Goal: Register for event/course

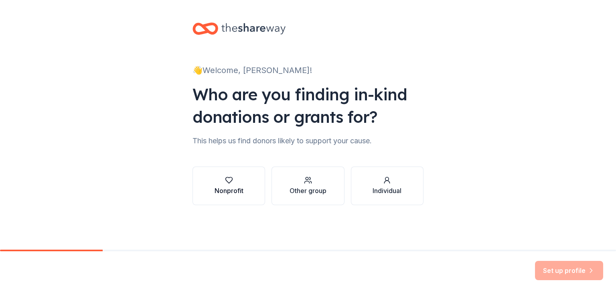
click at [235, 189] on div "Nonprofit" at bounding box center [229, 191] width 29 height 10
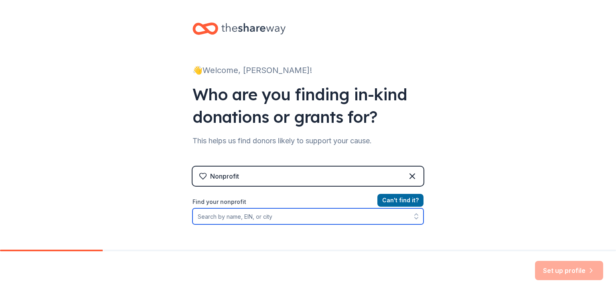
click at [266, 220] on input "Find your nonprofit" at bounding box center [308, 216] width 231 height 16
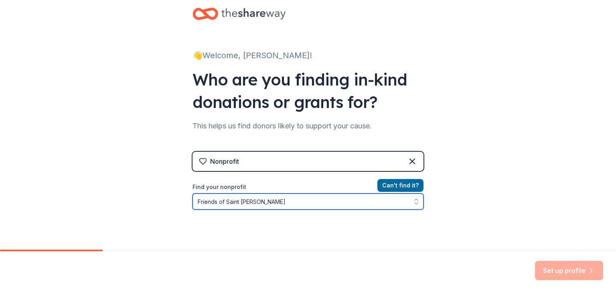
type input "Friends of Saint Dominick"
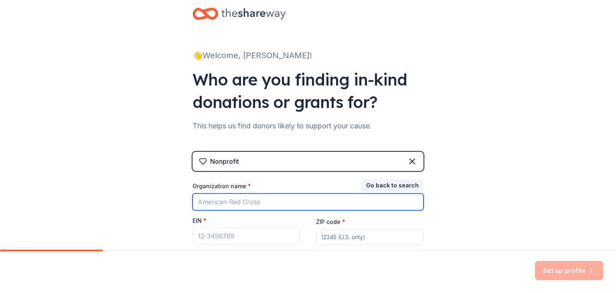
click at [282, 205] on input "Organization name *" at bounding box center [308, 201] width 231 height 17
type input "Friends Of Saint Dominics"
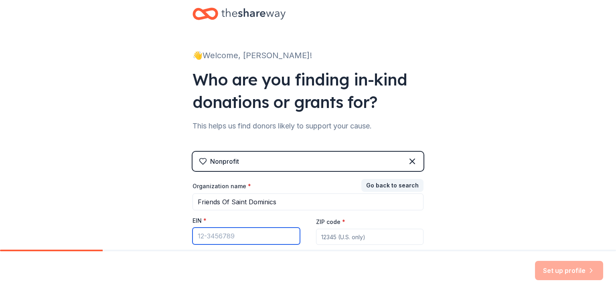
click at [268, 234] on input "EIN *" at bounding box center [247, 235] width 108 height 17
type input "13-3945769"
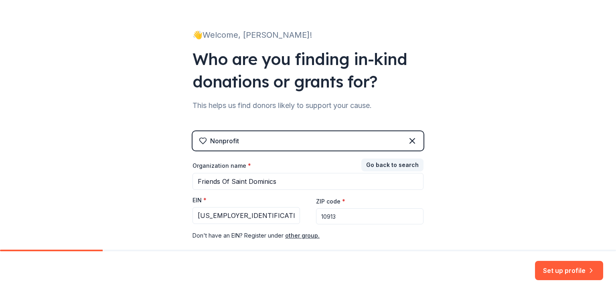
scroll to position [55, 0]
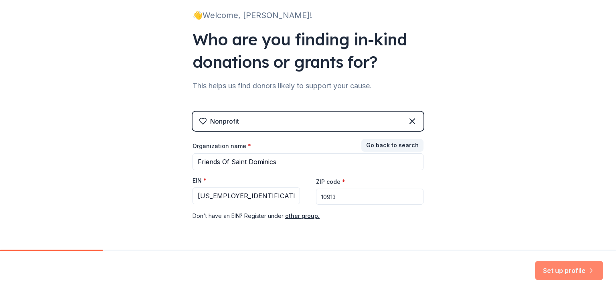
type input "10913"
click at [557, 267] on button "Set up profile" at bounding box center [569, 270] width 68 height 19
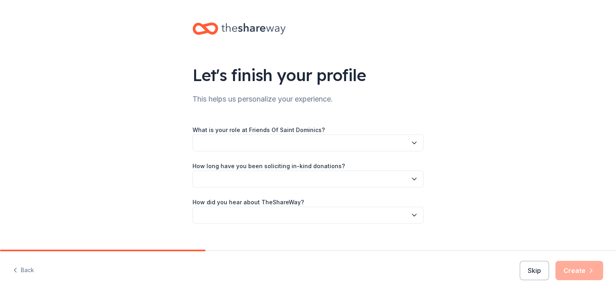
click at [301, 146] on button "button" at bounding box center [308, 142] width 231 height 17
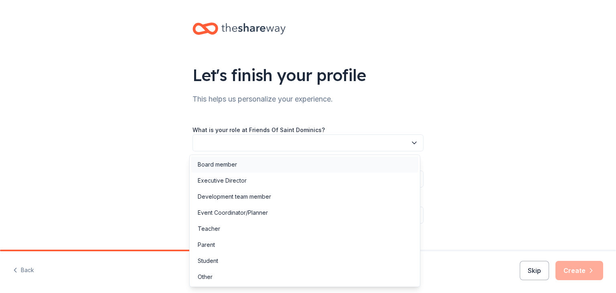
click at [296, 160] on div "Board member" at bounding box center [304, 164] width 227 height 16
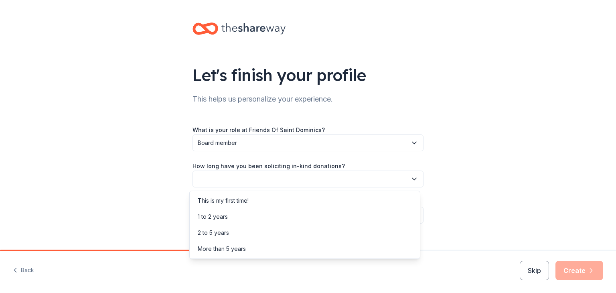
click at [297, 181] on button "button" at bounding box center [308, 178] width 231 height 17
drag, startPoint x: 292, startPoint y: 200, endPoint x: 290, endPoint y: 218, distance: 18.2
click at [290, 218] on div "This is my first time! 1 to 2 years 2 to 5 years More than 5 years" at bounding box center [304, 225] width 231 height 68
click at [290, 218] on div "1 to 2 years" at bounding box center [304, 217] width 227 height 16
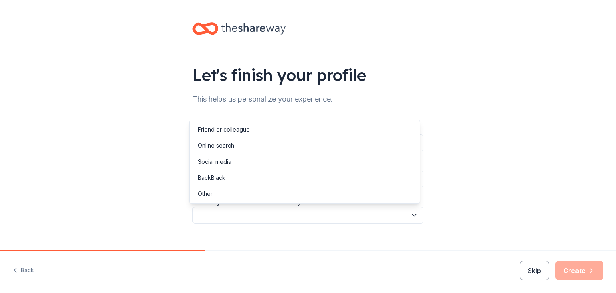
click at [290, 212] on button "button" at bounding box center [308, 215] width 231 height 17
click at [273, 145] on div "Online search" at bounding box center [304, 146] width 227 height 16
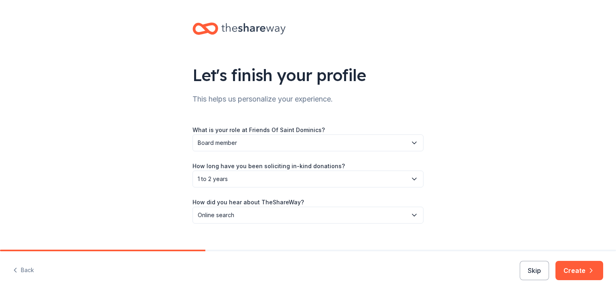
click at [488, 158] on div "Let's finish your profile This helps us personalize your experience. What is yo…" at bounding box center [308, 131] width 616 height 262
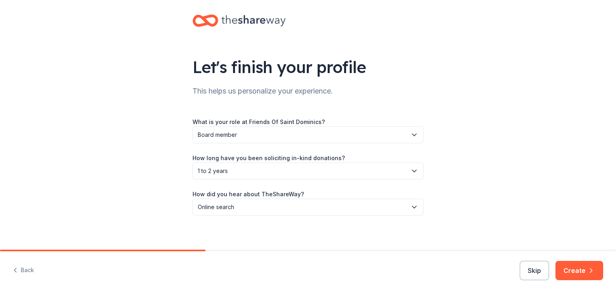
scroll to position [12, 0]
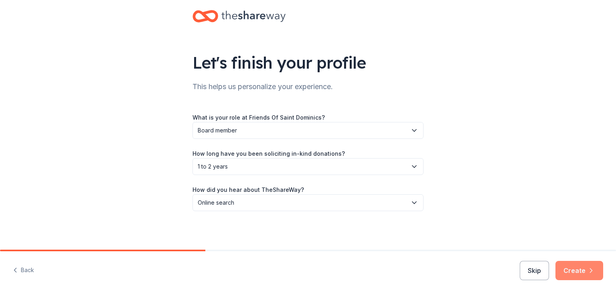
click at [572, 276] on button "Create" at bounding box center [580, 270] width 48 height 19
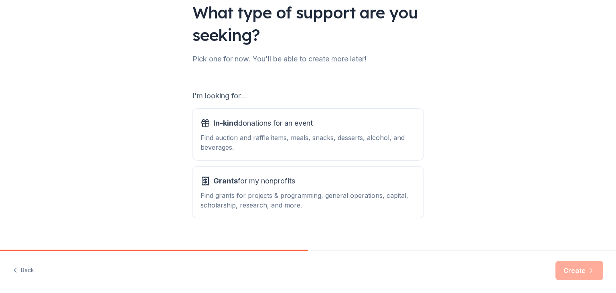
scroll to position [74, 0]
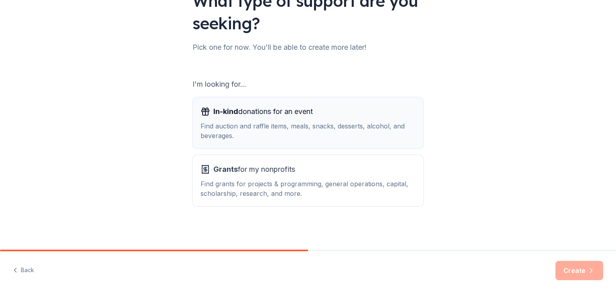
click at [382, 130] on div "Find auction and raffle items, meals, snacks, desserts, alcohol, and beverages." at bounding box center [308, 130] width 215 height 19
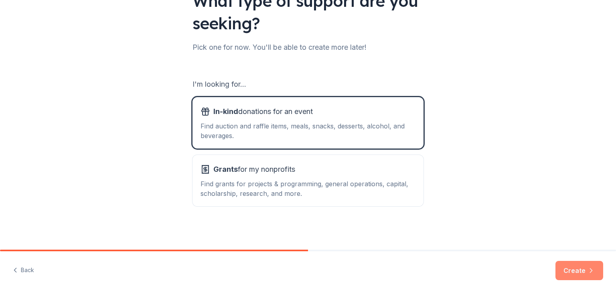
click at [583, 273] on button "Create" at bounding box center [580, 270] width 48 height 19
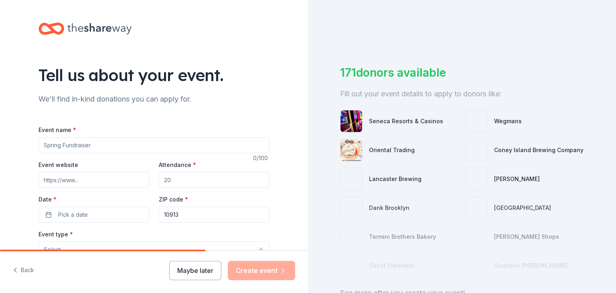
scroll to position [40, 0]
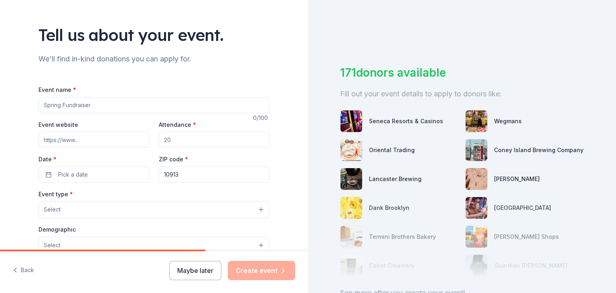
click at [191, 101] on input "Event name *" at bounding box center [154, 105] width 231 height 16
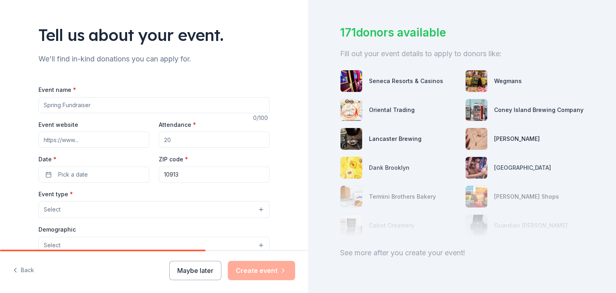
scroll to position [64, 0]
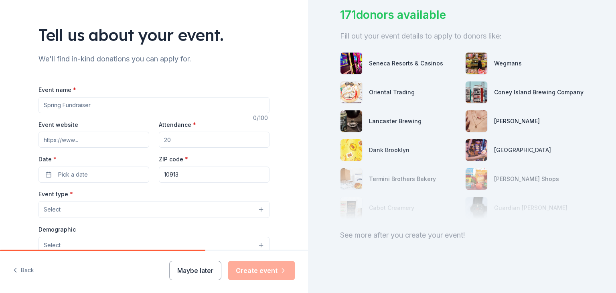
click at [145, 103] on input "Event name *" at bounding box center [154, 105] width 231 height 16
type input "4th Annual Sporting Clays Tournament"
click at [180, 141] on input "Attendance *" at bounding box center [214, 140] width 111 height 16
type input "125"
click at [106, 172] on button "Pick a date" at bounding box center [94, 174] width 111 height 16
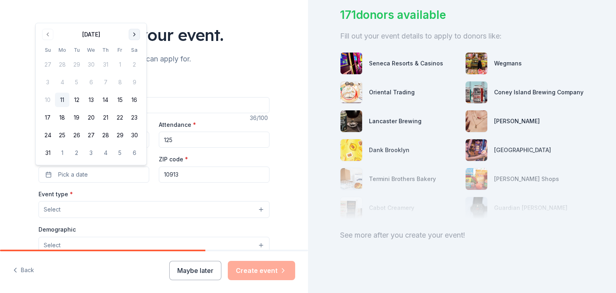
click at [136, 37] on button "Go to next month" at bounding box center [134, 34] width 11 height 11
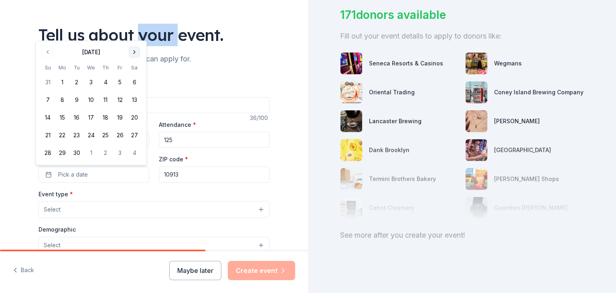
click at [136, 37] on div "Tell us about your event." at bounding box center [154, 35] width 231 height 22
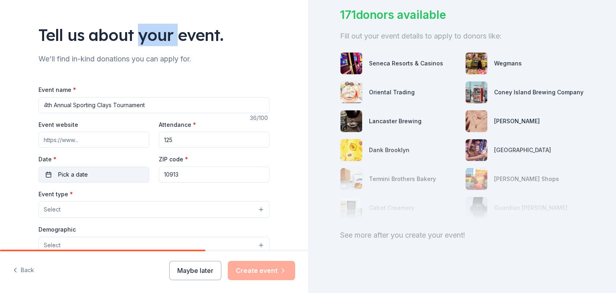
click at [95, 177] on button "Pick a date" at bounding box center [94, 174] width 111 height 16
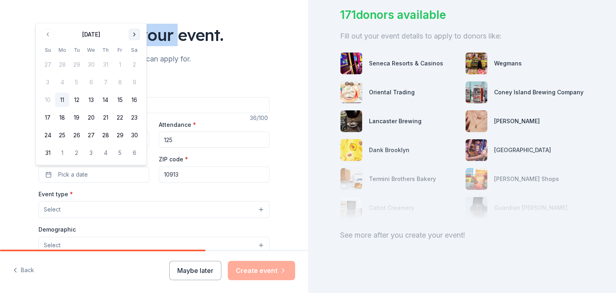
click at [132, 37] on button "Go to next month" at bounding box center [134, 34] width 11 height 11
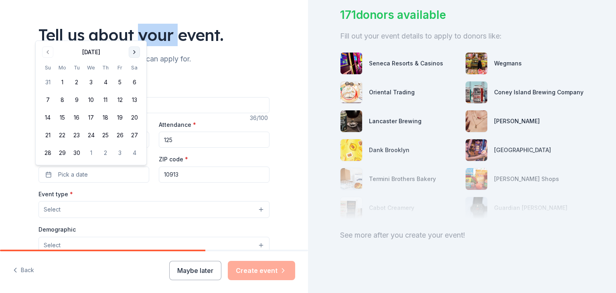
click at [132, 37] on div "Tell us about your event." at bounding box center [154, 35] width 231 height 22
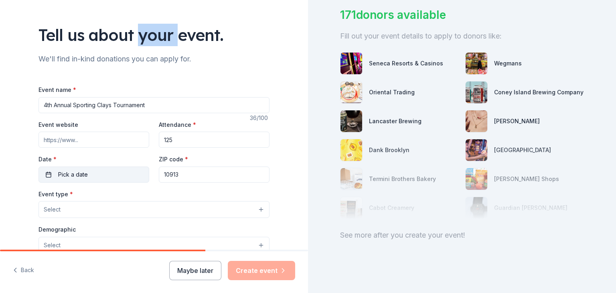
click at [99, 167] on button "Pick a date" at bounding box center [94, 174] width 111 height 16
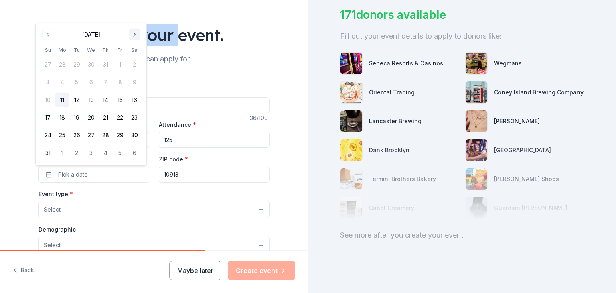
click at [131, 40] on button "Go to next month" at bounding box center [134, 34] width 11 height 11
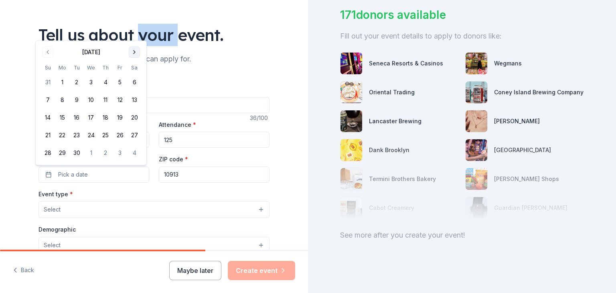
click at [130, 51] on button "Go to next month" at bounding box center [134, 52] width 11 height 11
click at [105, 123] on button "16" at bounding box center [105, 117] width 14 height 14
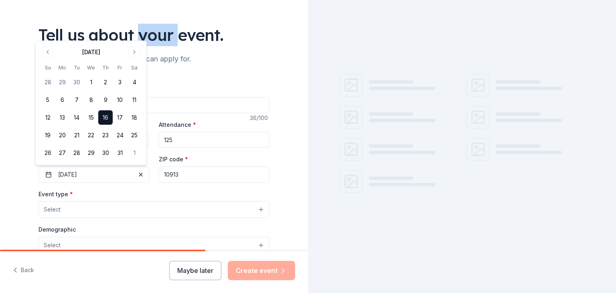
scroll to position [0, 0]
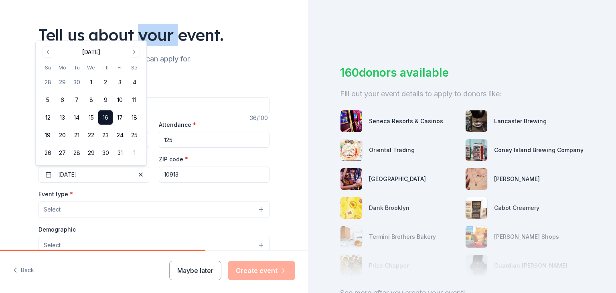
click at [178, 207] on button "Select" at bounding box center [154, 209] width 231 height 17
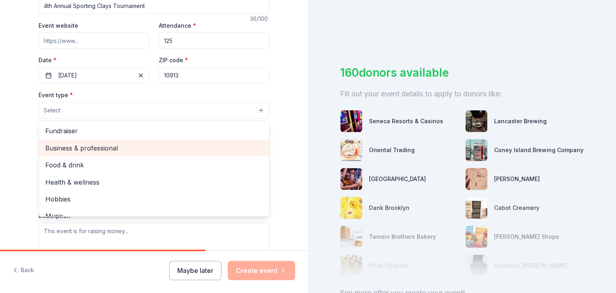
scroll to position [120, 0]
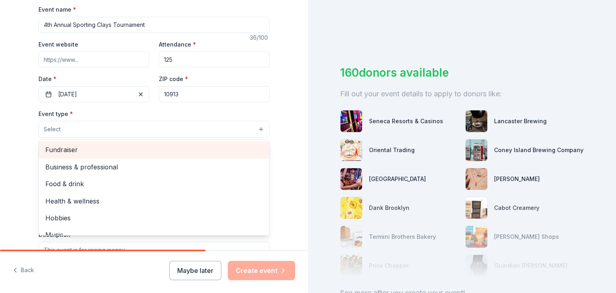
click at [155, 150] on span "Fundraiser" at bounding box center [153, 149] width 217 height 10
click at [212, 152] on span "Business & professional" at bounding box center [153, 150] width 217 height 10
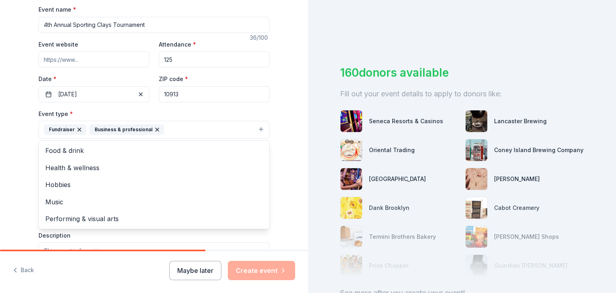
click at [288, 167] on div "Tell us about your event. We'll find in-kind donations you can apply for. Event…" at bounding box center [154, 147] width 308 height 535
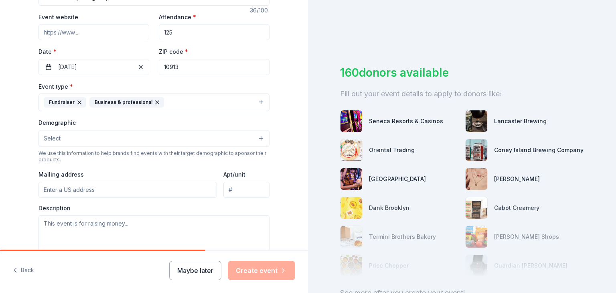
scroll to position [160, 0]
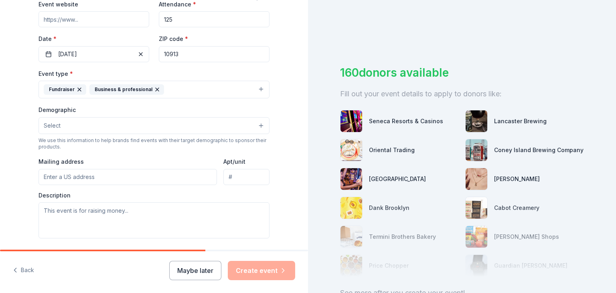
click at [207, 123] on button "Select" at bounding box center [154, 125] width 231 height 17
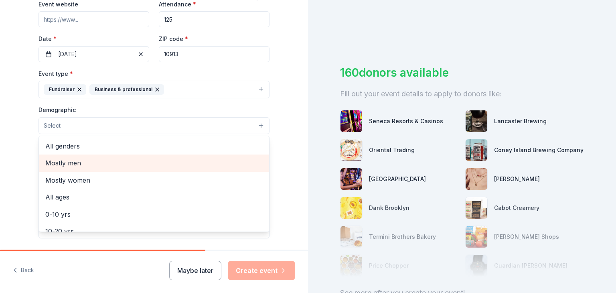
click at [121, 166] on span "Mostly men" at bounding box center [153, 163] width 217 height 10
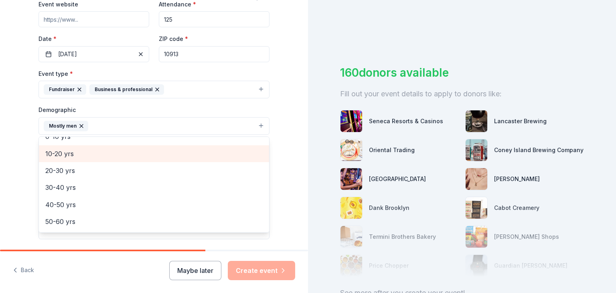
scroll to position [80, 0]
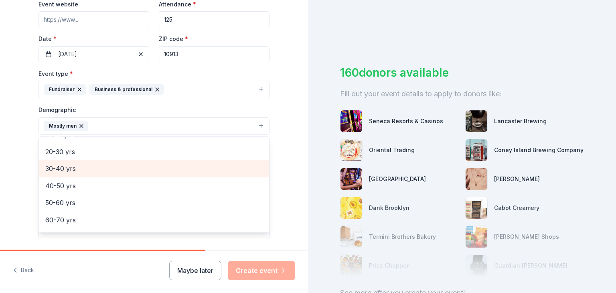
click at [145, 171] on span "30-40 yrs" at bounding box center [153, 168] width 217 height 10
click at [143, 170] on span "40-50 yrs" at bounding box center [153, 168] width 217 height 10
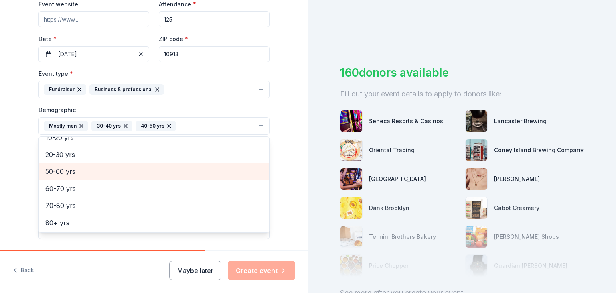
click at [143, 170] on span "50-60 yrs" at bounding box center [153, 171] width 217 height 10
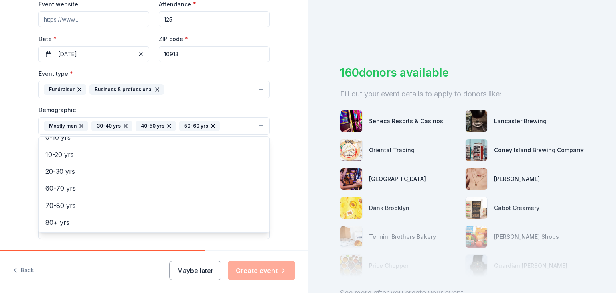
click at [0, 180] on div "Tell us about your event. We'll find in-kind donations you can apply for. Event…" at bounding box center [154, 108] width 308 height 536
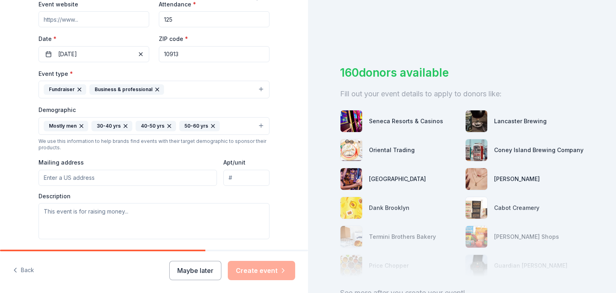
scroll to position [201, 0]
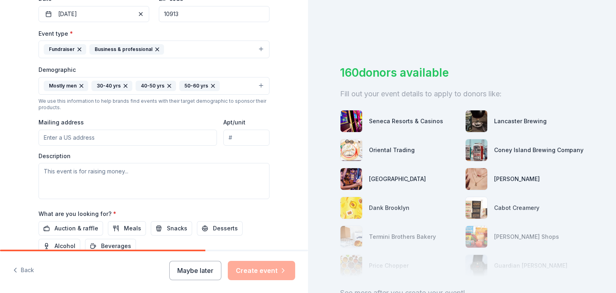
click at [129, 139] on input "Mailing address" at bounding box center [128, 138] width 179 height 16
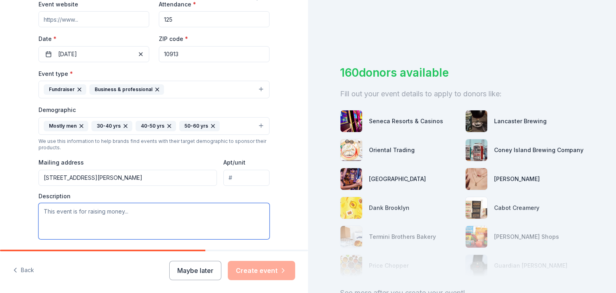
type input "500 Western Highway South, Blauvelt, NY, 10913"
click at [156, 217] on textarea at bounding box center [154, 221] width 231 height 36
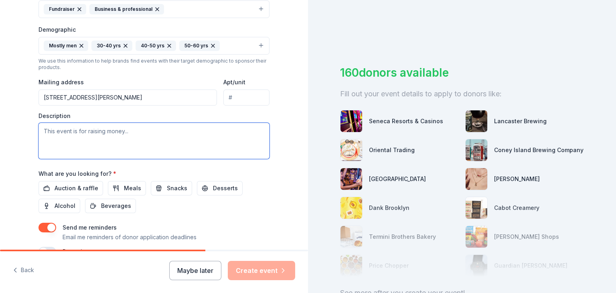
scroll to position [281, 0]
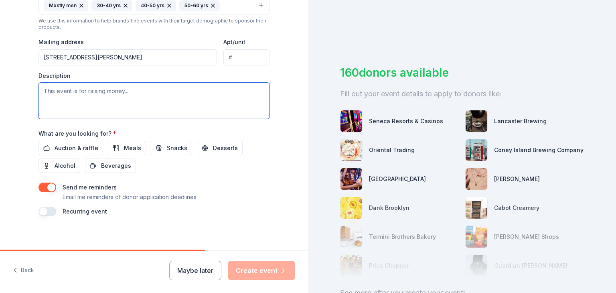
paste textarea "Who We Are Saint Dominic’s Family Services is a nonprofit human services agency…"
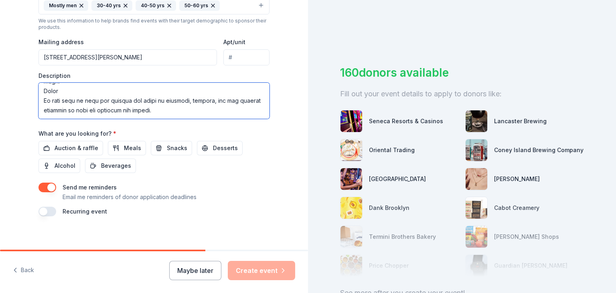
drag, startPoint x: 40, startPoint y: 95, endPoint x: 228, endPoint y: 169, distance: 201.7
click at [228, 169] on div "Event name * 4th Annual Sporting Clays Tournament 36 /100 Event website Attenda…" at bounding box center [154, 30] width 231 height 372
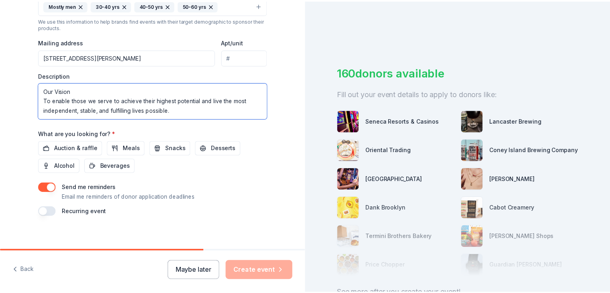
scroll to position [144, 0]
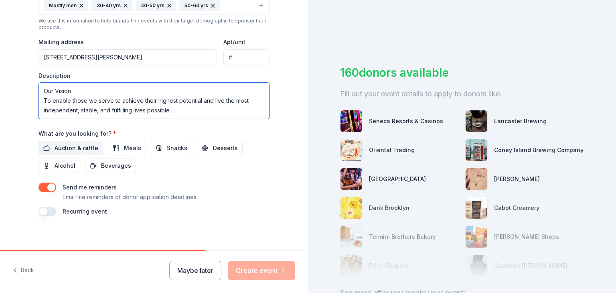
type textarea "Who We Are Saint Dominic’s Family Services is a nonprofit human services agency…"
click at [87, 146] on span "Auction & raffle" at bounding box center [77, 148] width 44 height 10
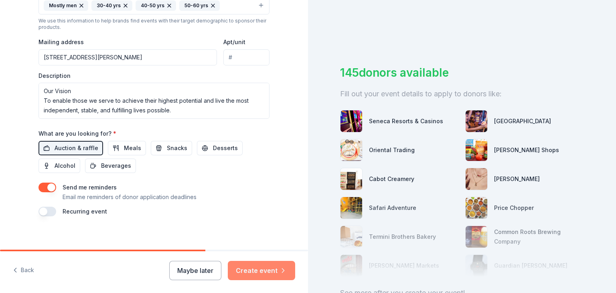
click at [274, 264] on button "Create event" at bounding box center [261, 270] width 67 height 19
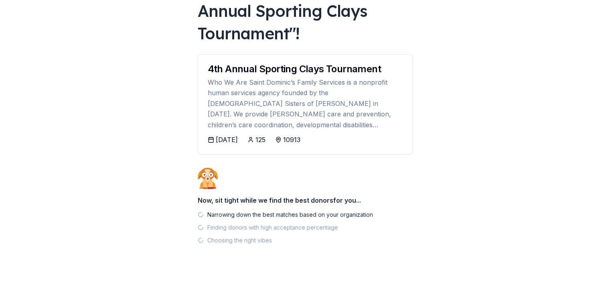
scroll to position [79, 0]
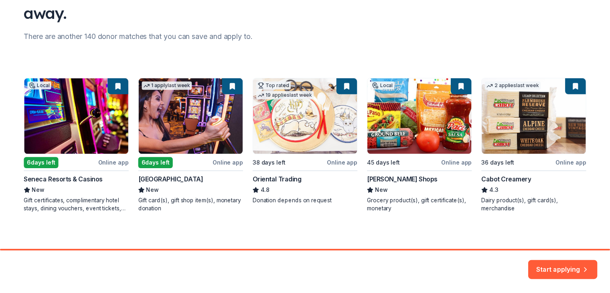
scroll to position [88, 0]
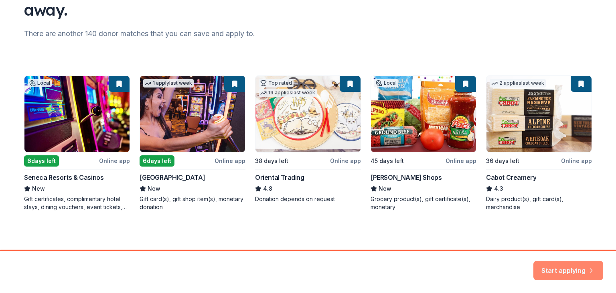
click at [558, 264] on button "Start applying" at bounding box center [569, 265] width 70 height 19
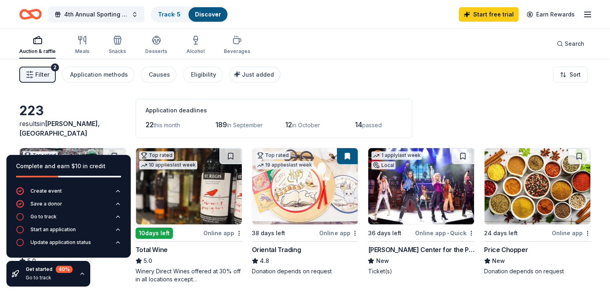
click at [377, 77] on div "Filter 2 Application methods Causes Eligibility Just added Sort" at bounding box center [305, 75] width 610 height 32
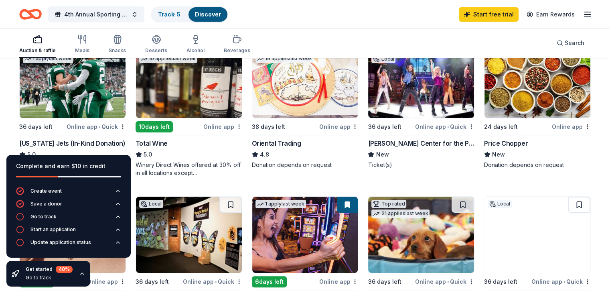
scroll to position [120, 0]
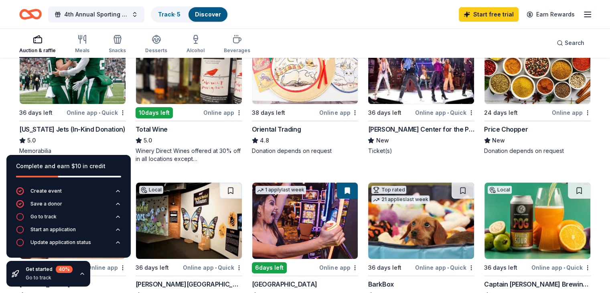
click at [82, 274] on icon "button" at bounding box center [82, 273] width 6 height 6
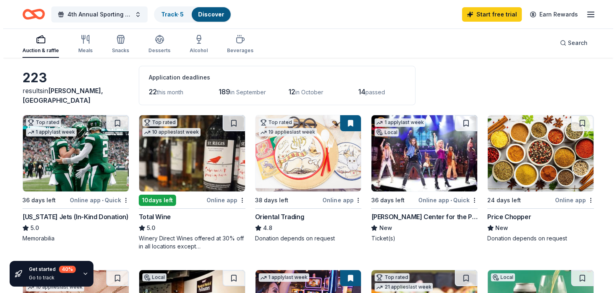
scroll to position [0, 0]
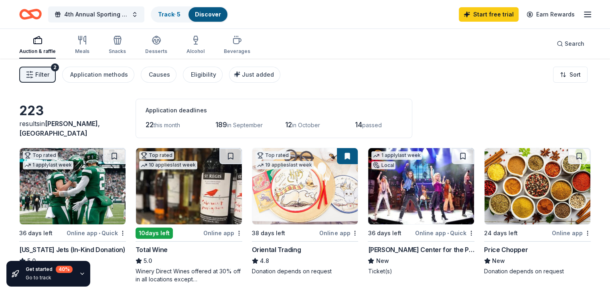
click at [47, 75] on button "Filter 2" at bounding box center [37, 75] width 37 height 16
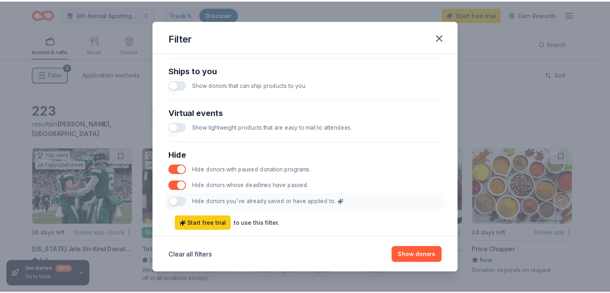
scroll to position [398, 0]
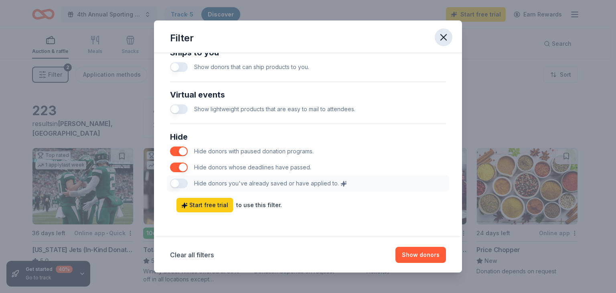
click at [442, 42] on icon "button" at bounding box center [443, 37] width 11 height 11
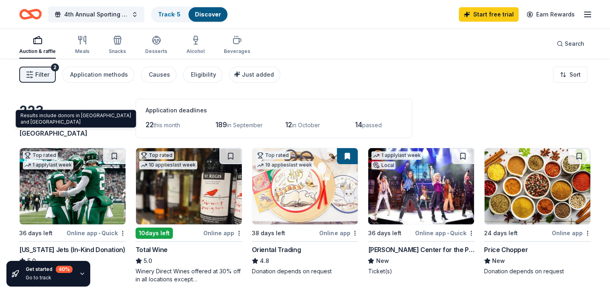
click at [81, 136] on span "Blauvelt, NY" at bounding box center [59, 129] width 81 height 18
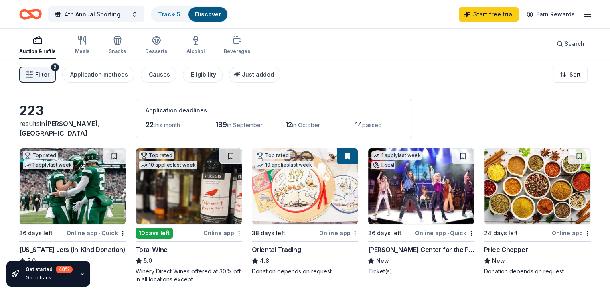
click at [81, 134] on span "Blauvelt, NY" at bounding box center [59, 129] width 81 height 18
click at [59, 119] on div "223" at bounding box center [72, 111] width 107 height 16
click at [38, 119] on div "223" at bounding box center [72, 111] width 107 height 16
click at [201, 40] on div "button" at bounding box center [196, 40] width 18 height 10
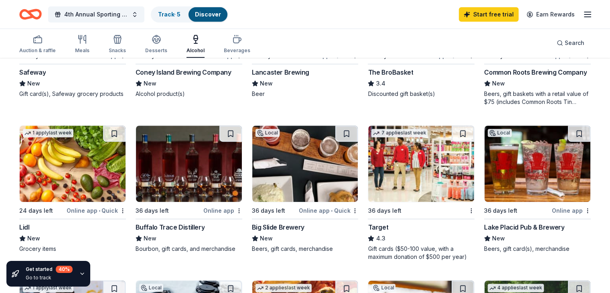
scroll to position [241, 0]
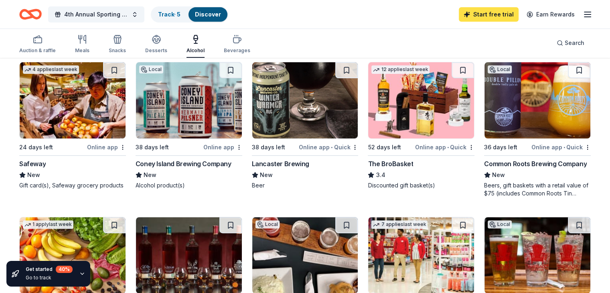
click at [490, 14] on link "Start free trial" at bounding box center [489, 14] width 60 height 14
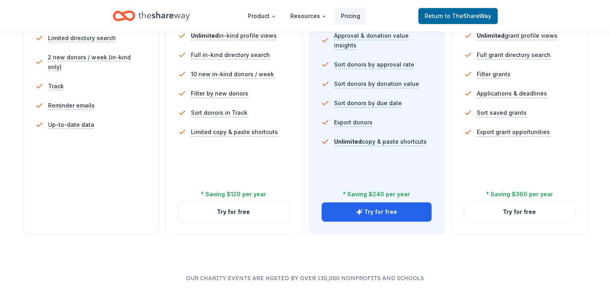
scroll to position [281, 0]
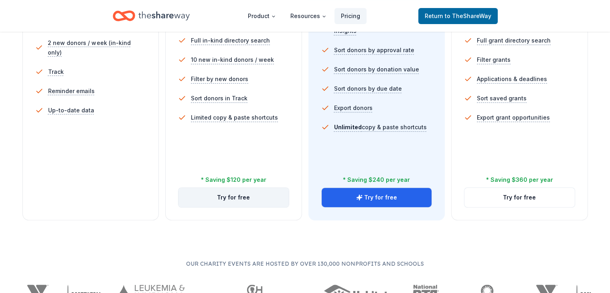
click at [250, 188] on button "Try for free" at bounding box center [234, 197] width 110 height 19
